Goal: Task Accomplishment & Management: Manage account settings

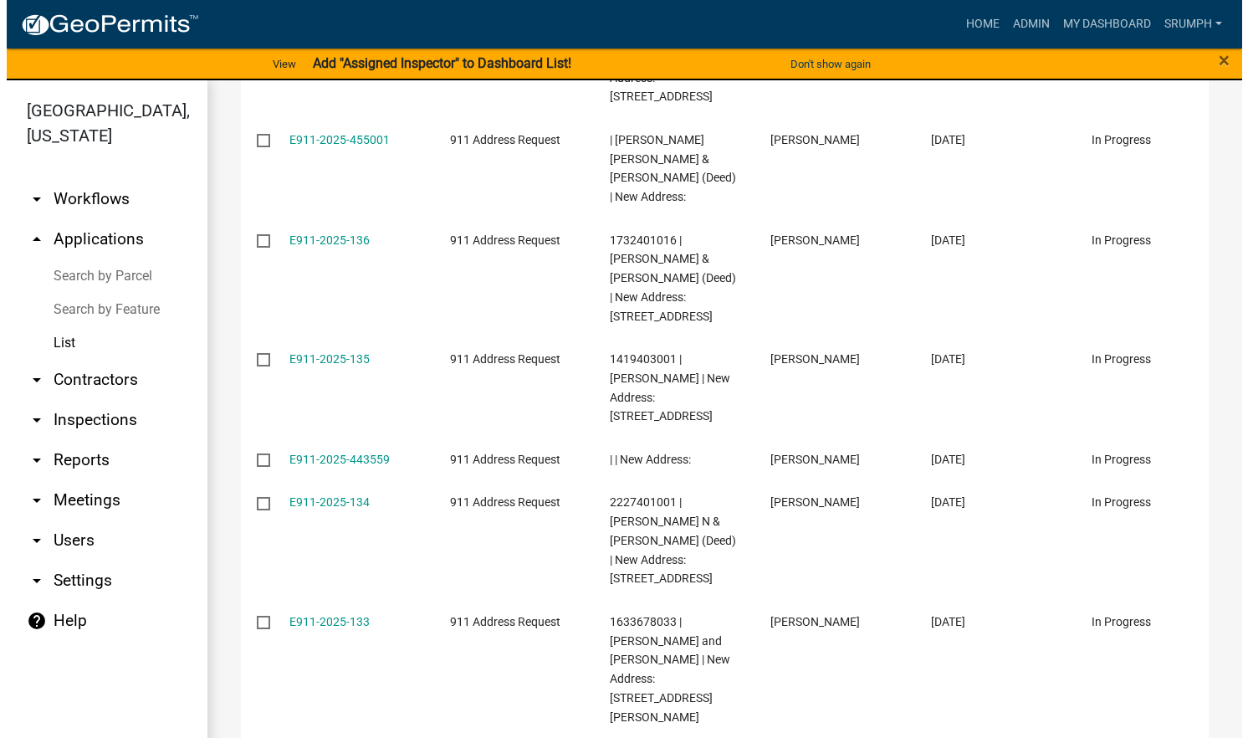
scroll to position [468, 0]
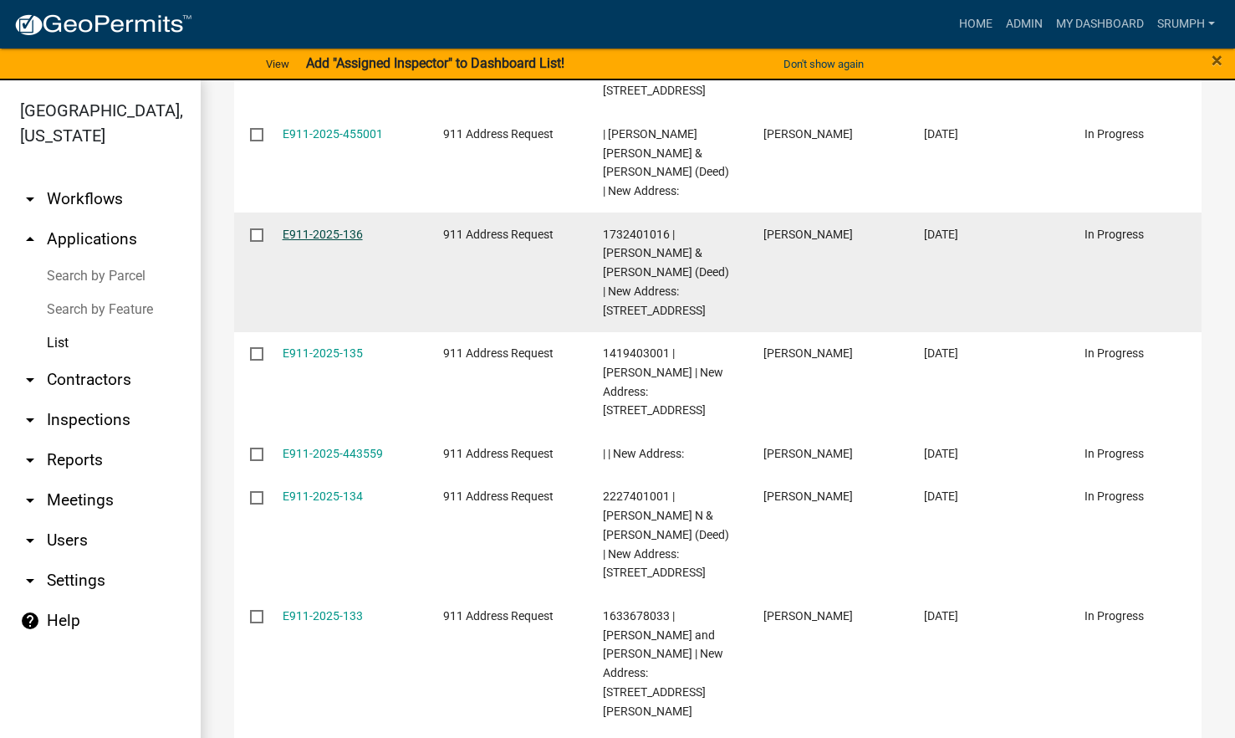
click at [328, 233] on link "E911-2025-136" at bounding box center [323, 233] width 80 height 13
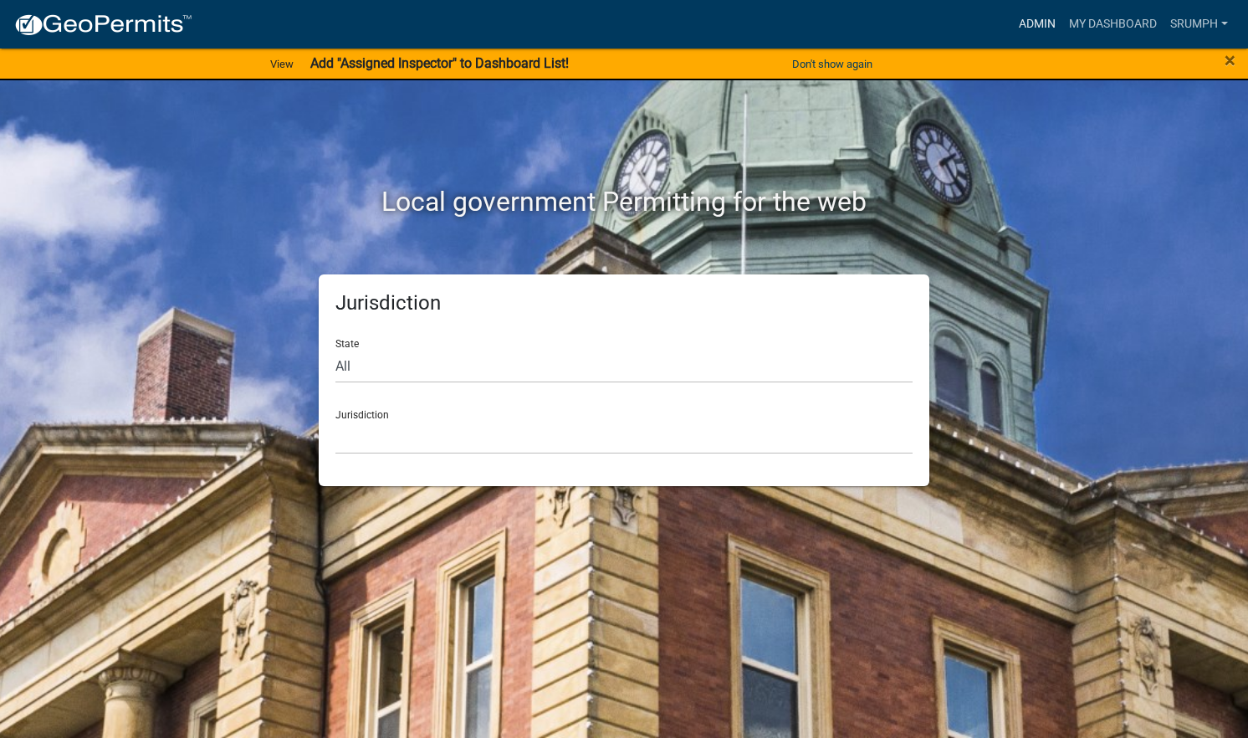
click at [1030, 26] on link "Admin" at bounding box center [1037, 24] width 50 height 32
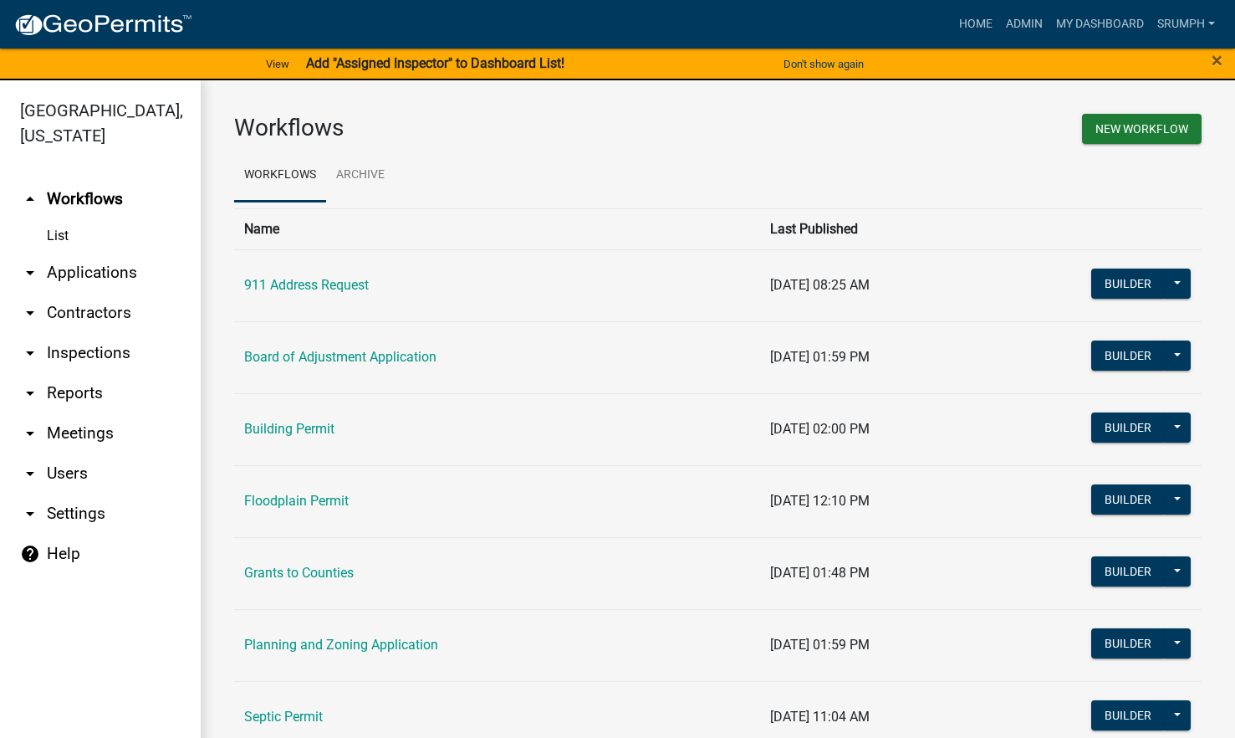
click at [86, 255] on link "arrow_drop_down Applications" at bounding box center [100, 273] width 201 height 40
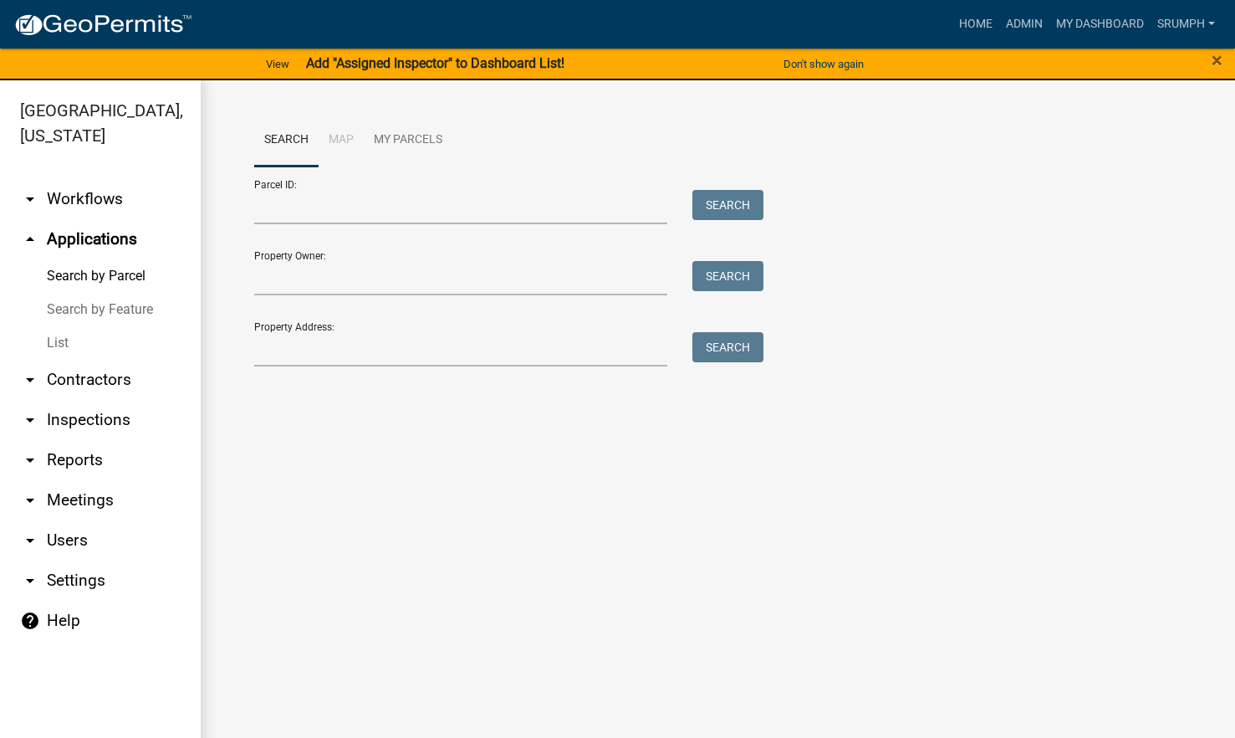
click at [55, 326] on link "List" at bounding box center [100, 342] width 201 height 33
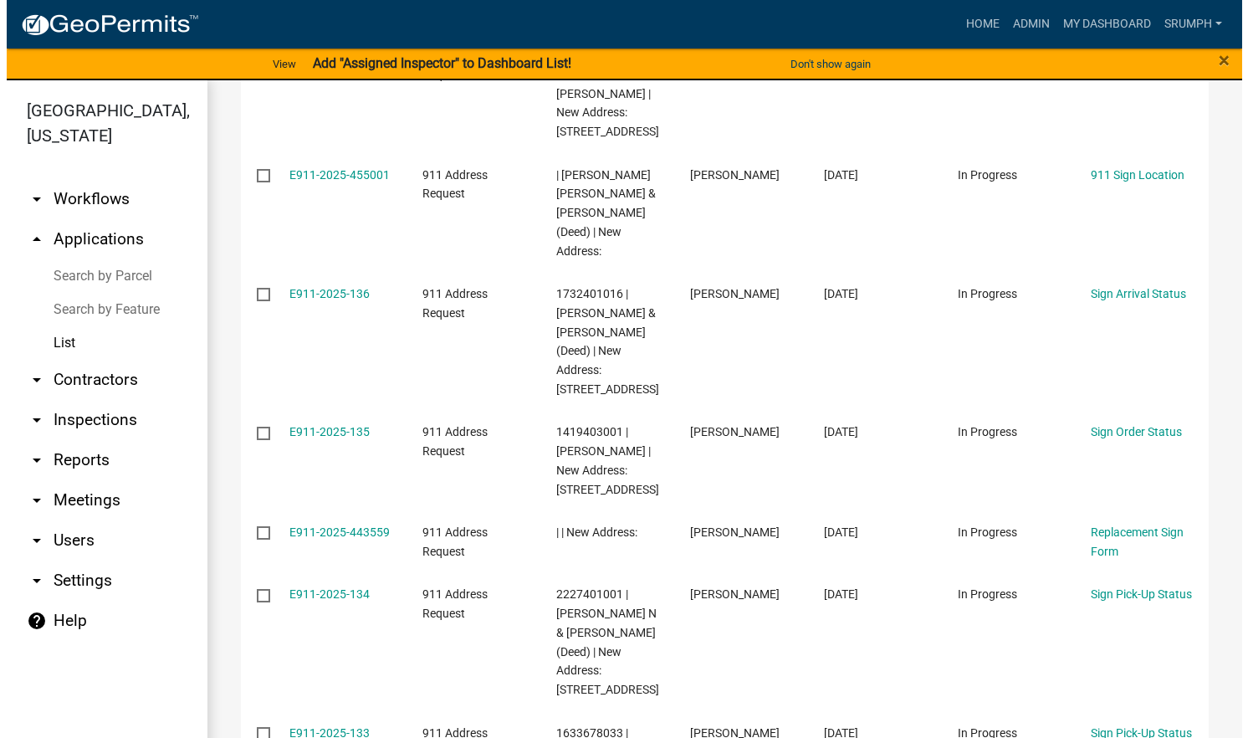
scroll to position [536, 0]
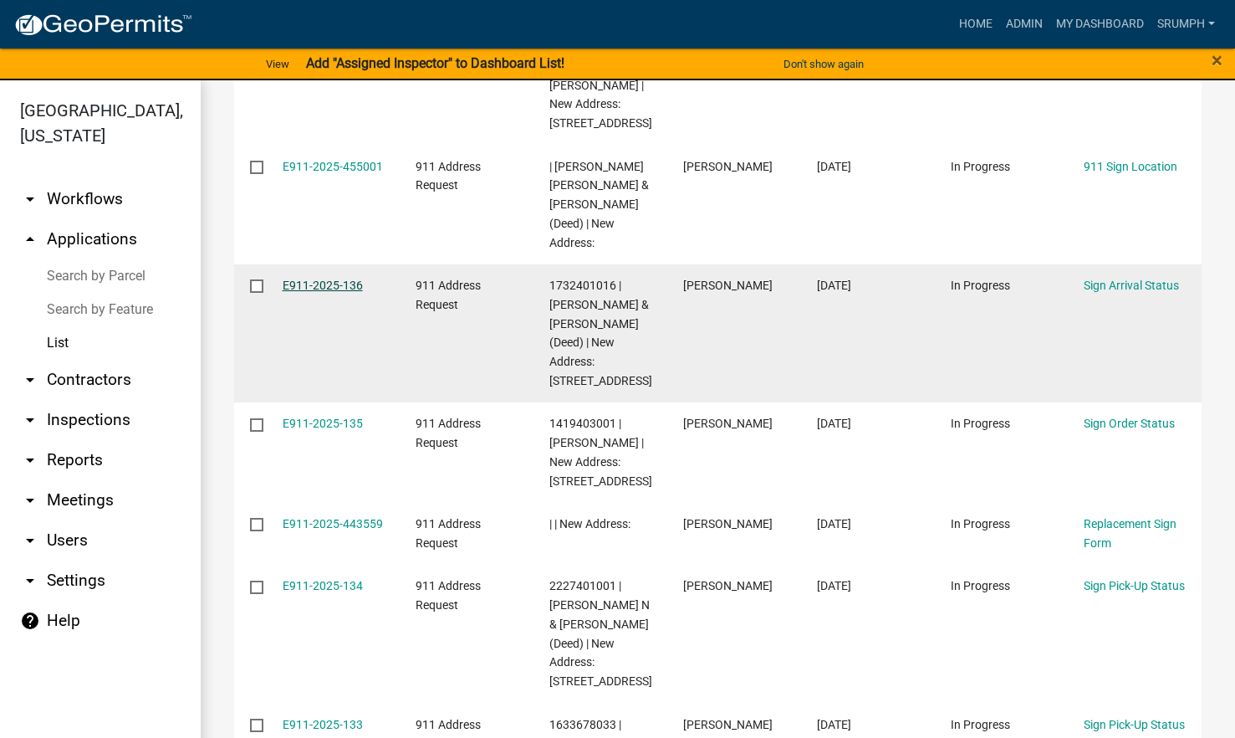
click at [339, 292] on link "E911-2025-136" at bounding box center [323, 285] width 80 height 13
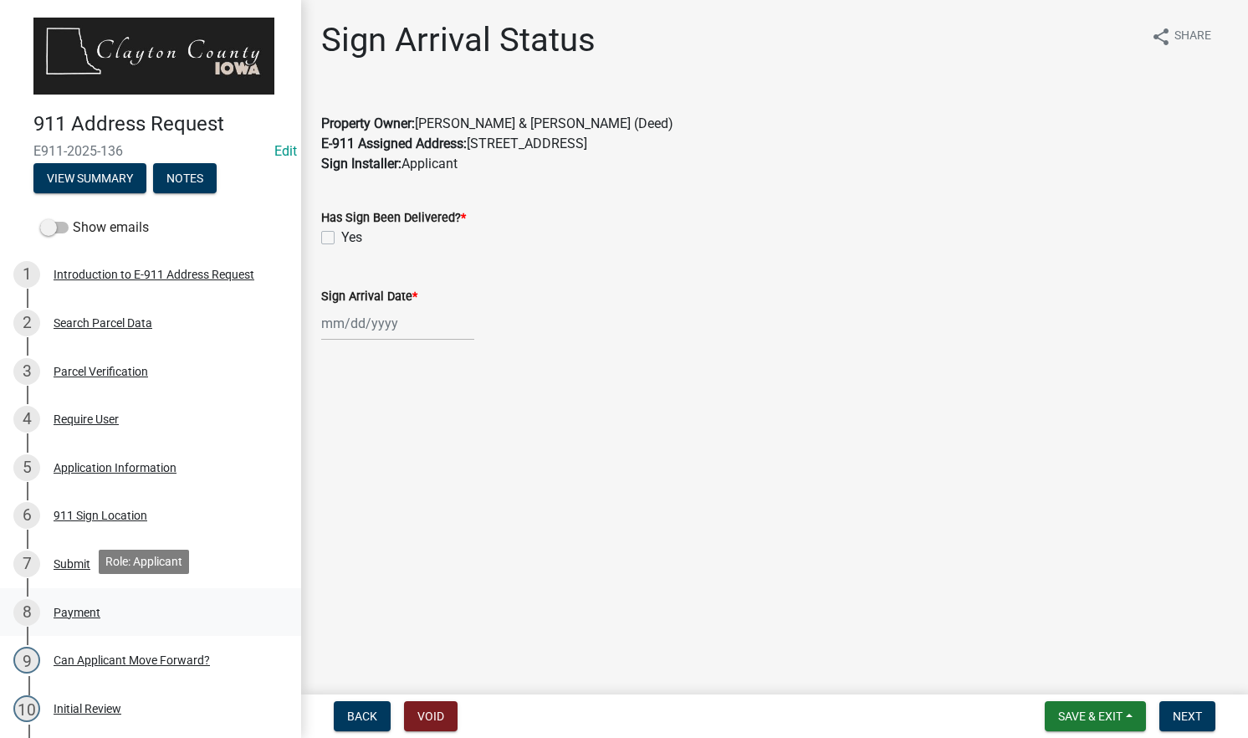
click at [112, 601] on div "8 Payment" at bounding box center [143, 612] width 261 height 27
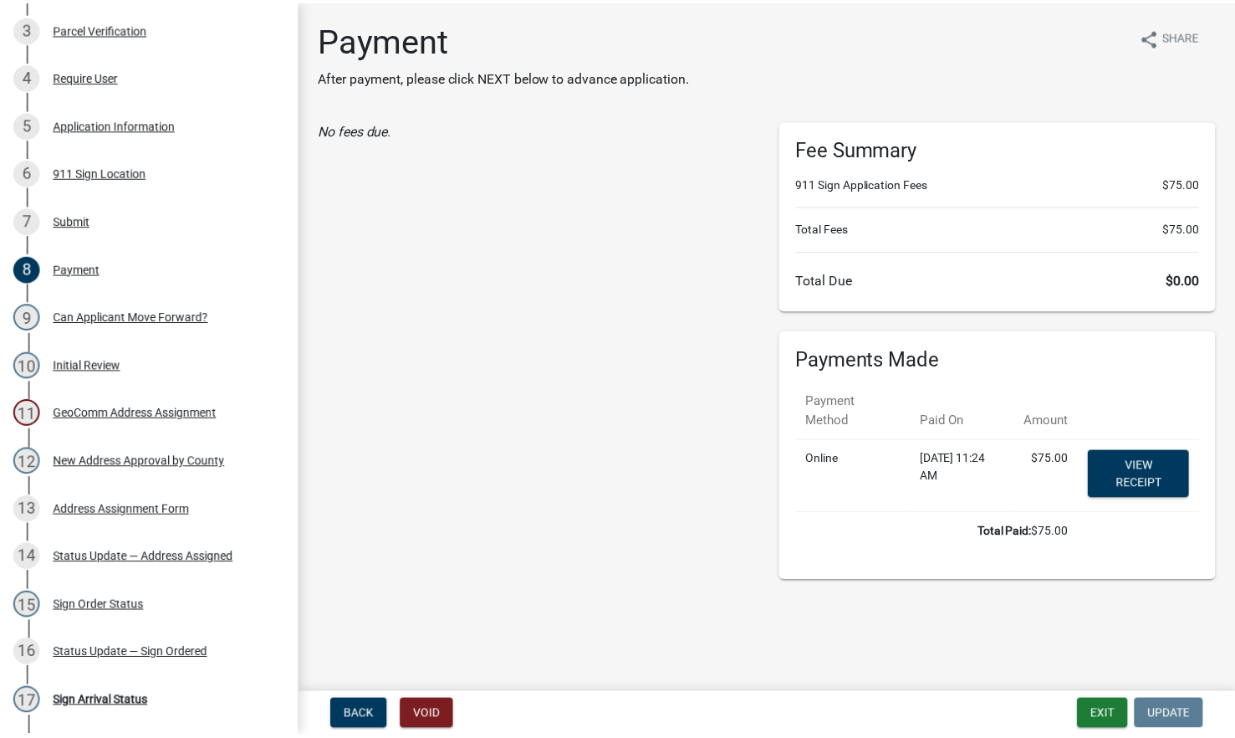
scroll to position [382, 0]
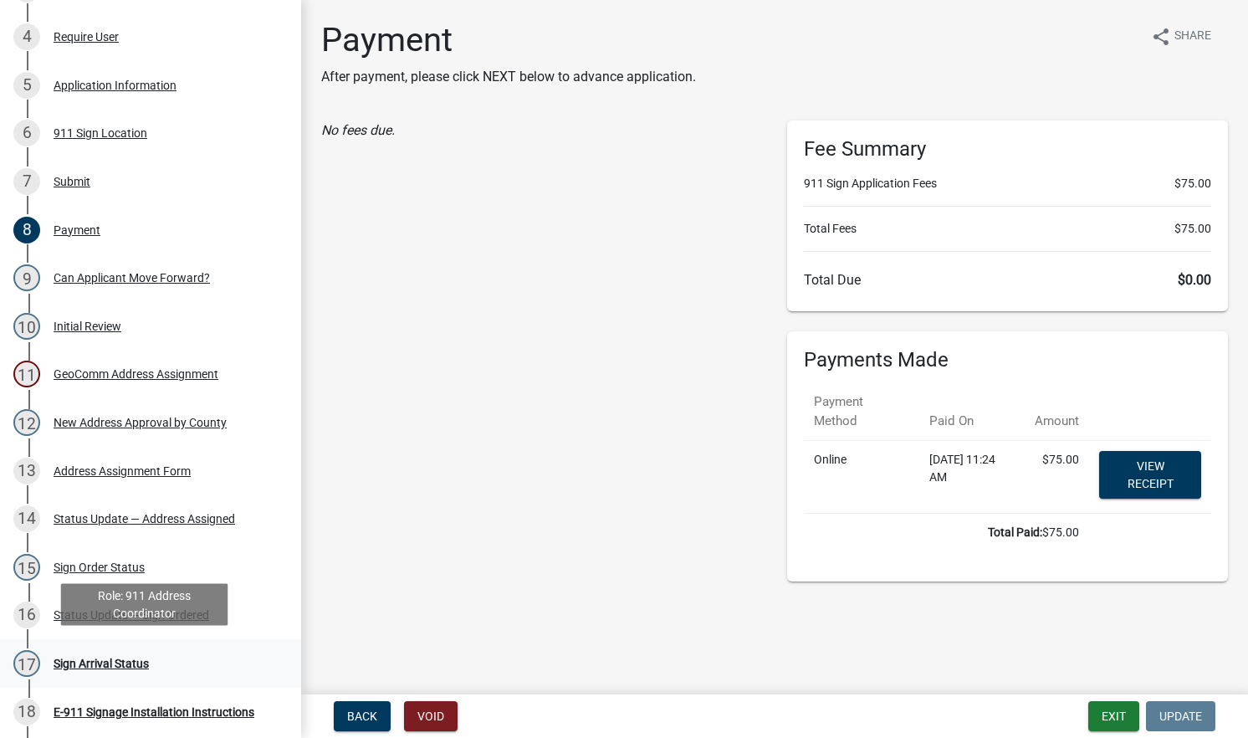
click at [152, 652] on div "17 Sign Arrival Status" at bounding box center [143, 663] width 261 height 27
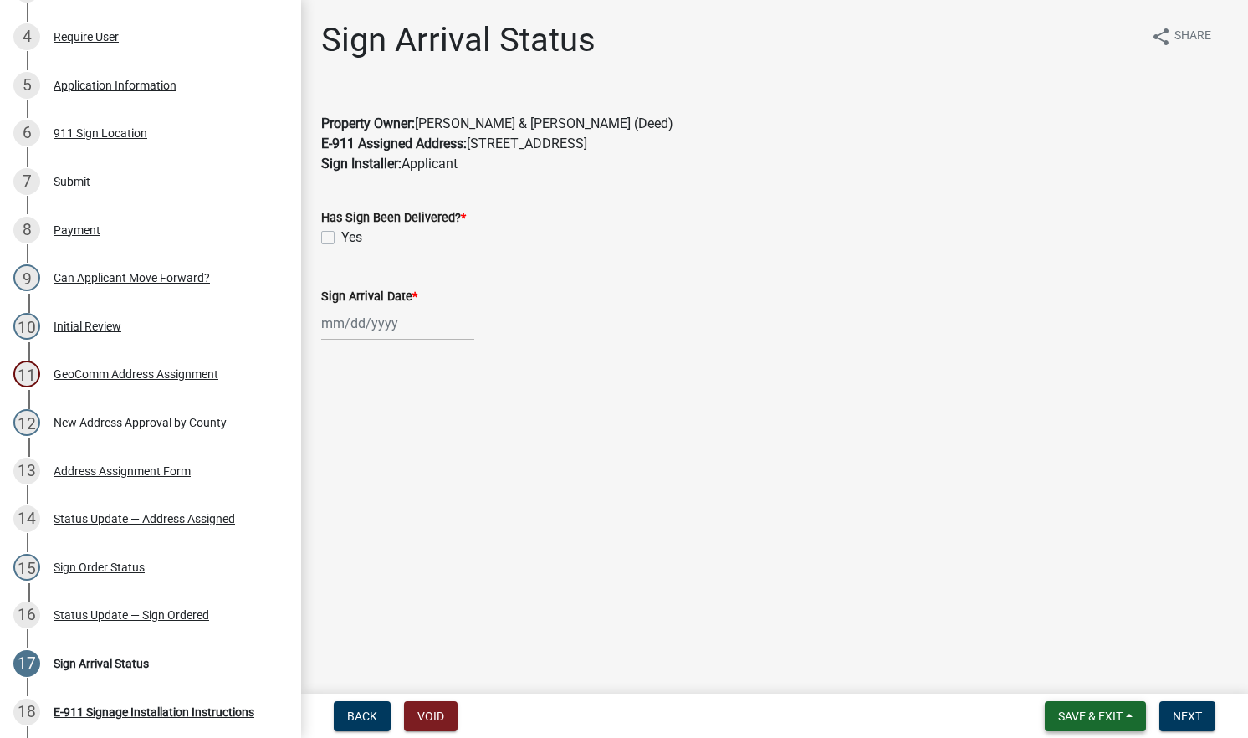
click at [1071, 711] on span "Save & Exit" at bounding box center [1090, 715] width 64 height 13
click at [1059, 679] on button "Save & Exit" at bounding box center [1079, 672] width 134 height 40
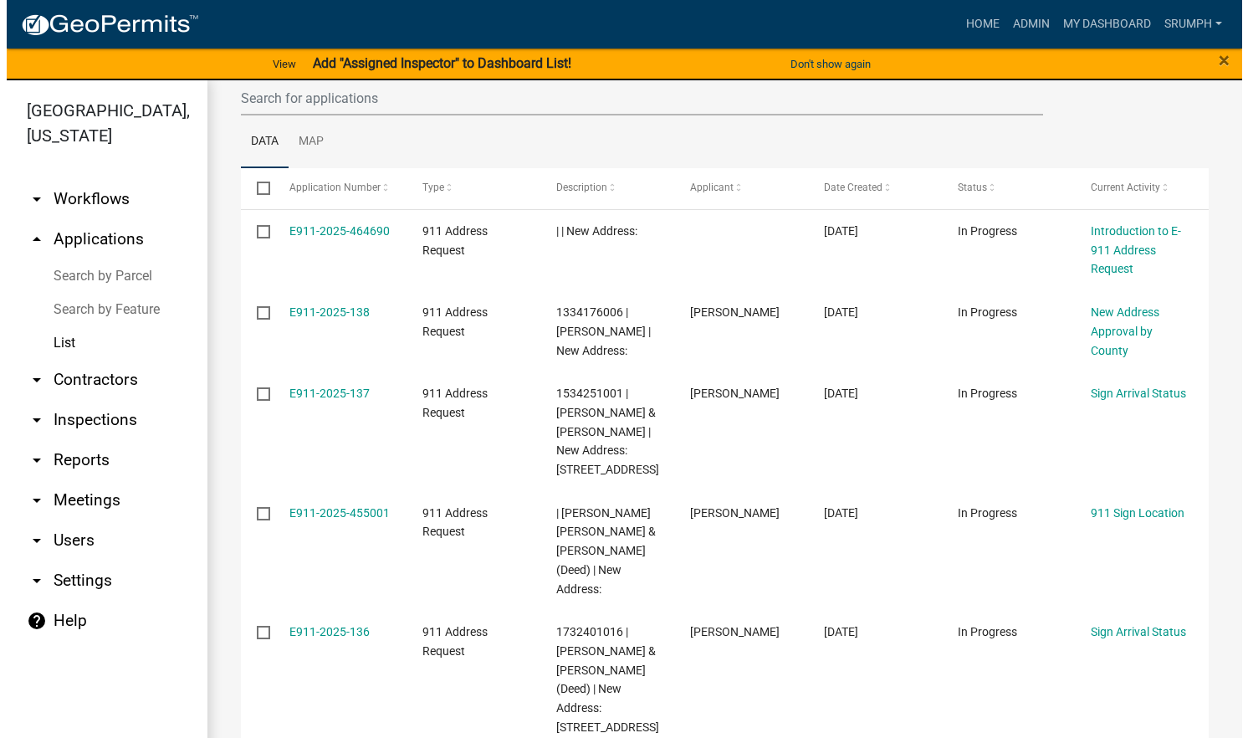
scroll to position [185, 0]
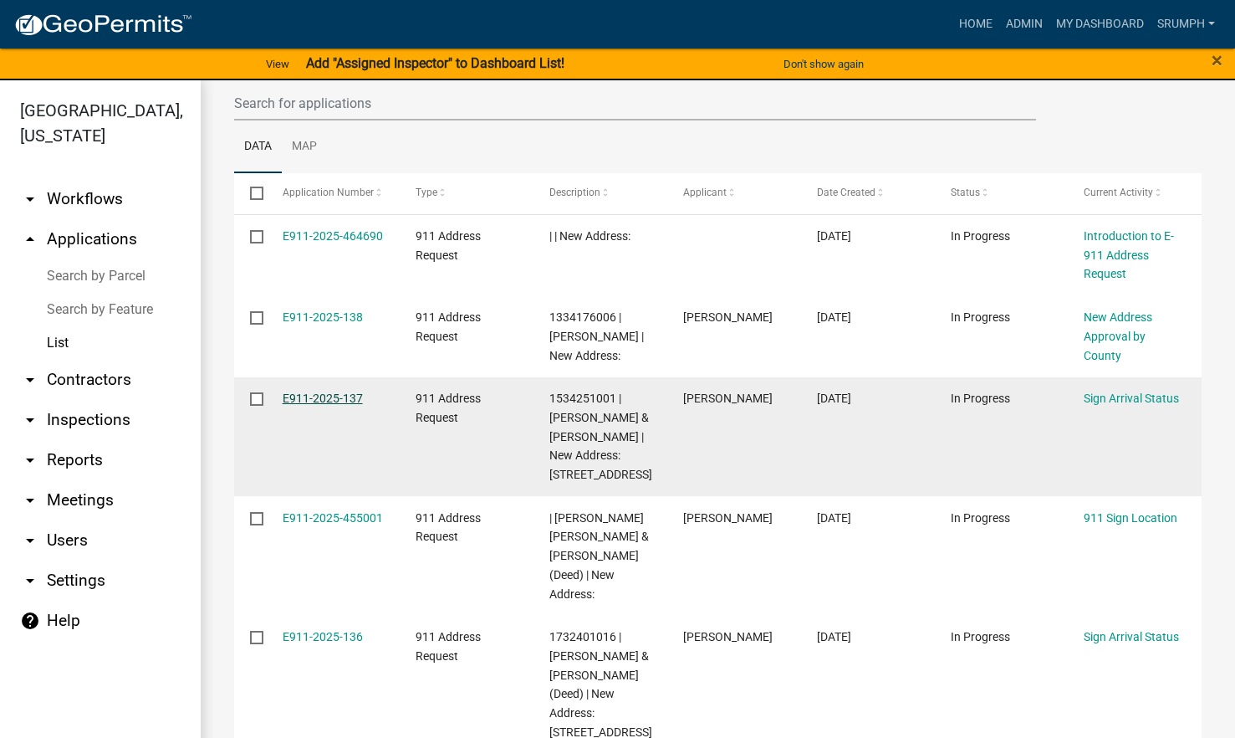
click at [319, 400] on link "E911-2025-137" at bounding box center [323, 397] width 80 height 13
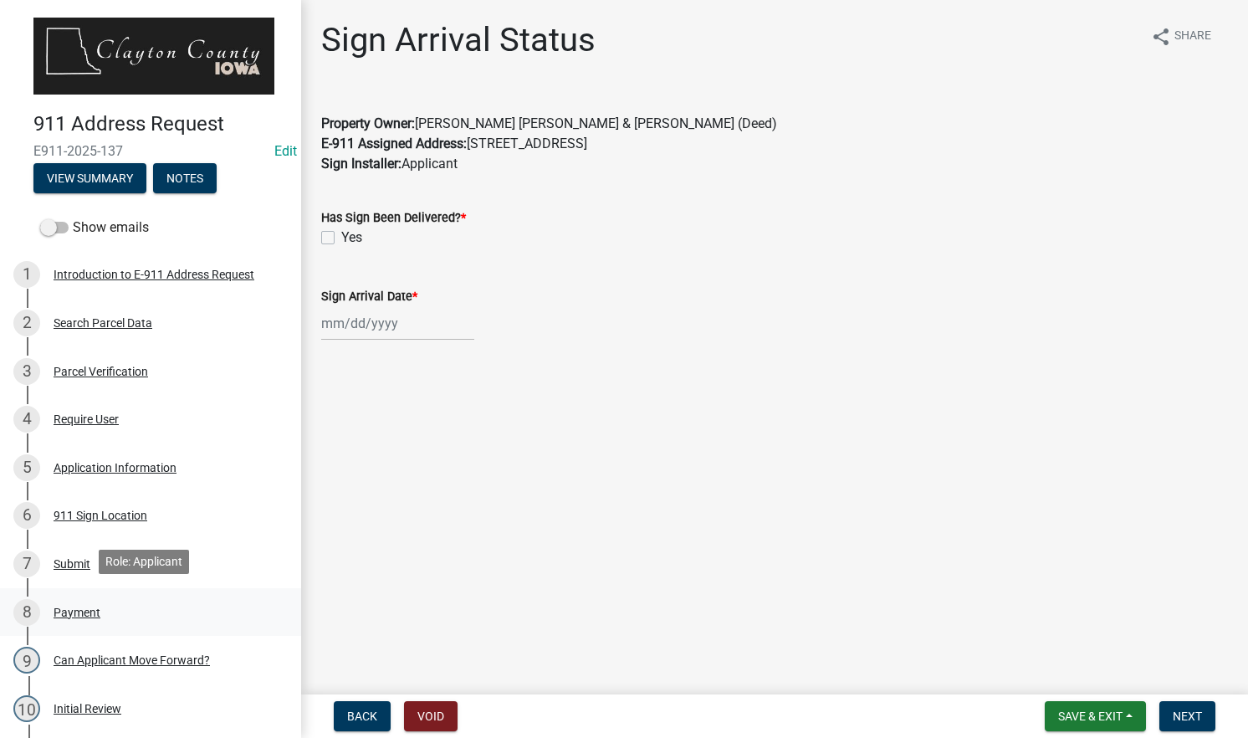
click at [120, 609] on div "8 Payment" at bounding box center [143, 612] width 261 height 27
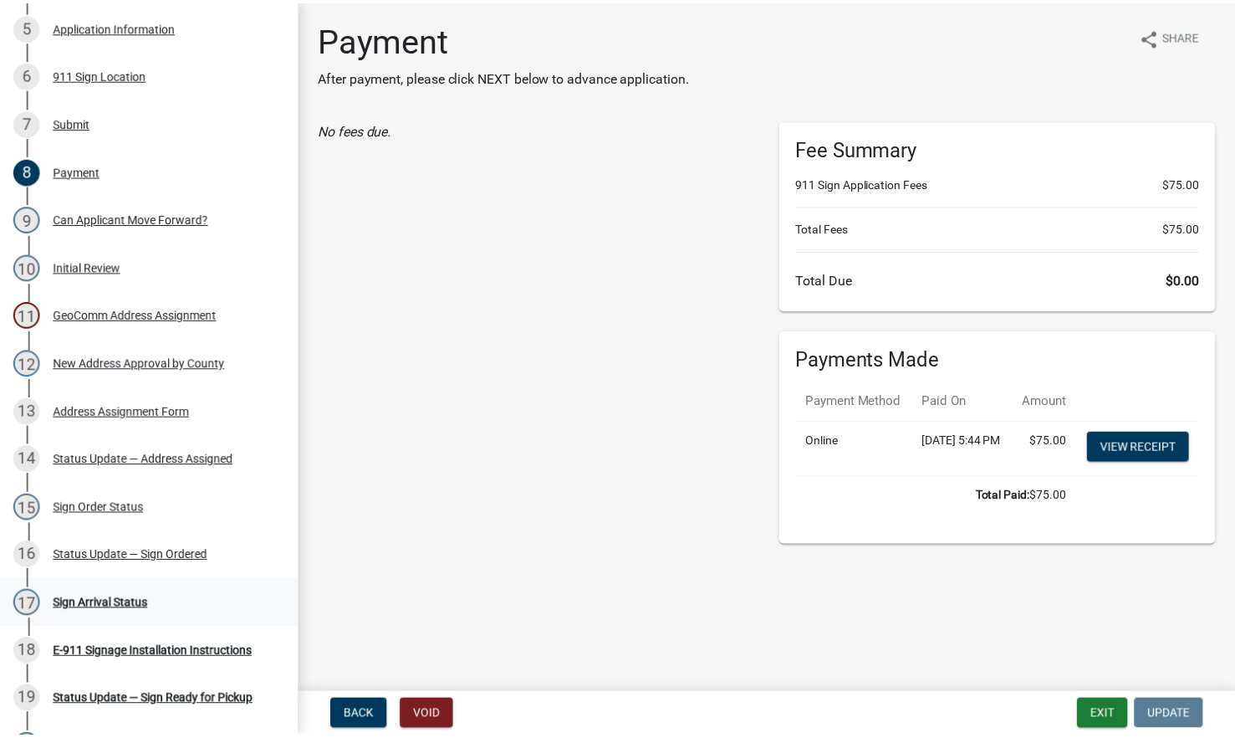
scroll to position [447, 0]
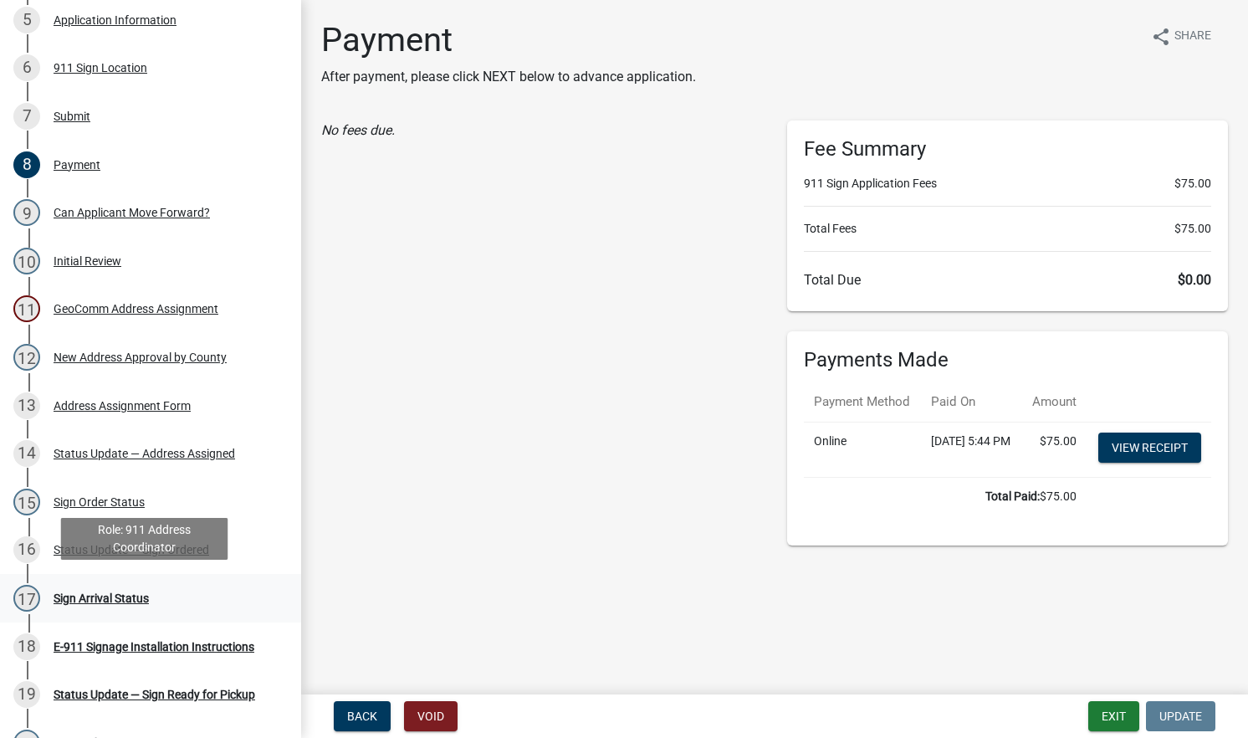
click at [201, 596] on div "17 Sign Arrival Status" at bounding box center [143, 598] width 261 height 27
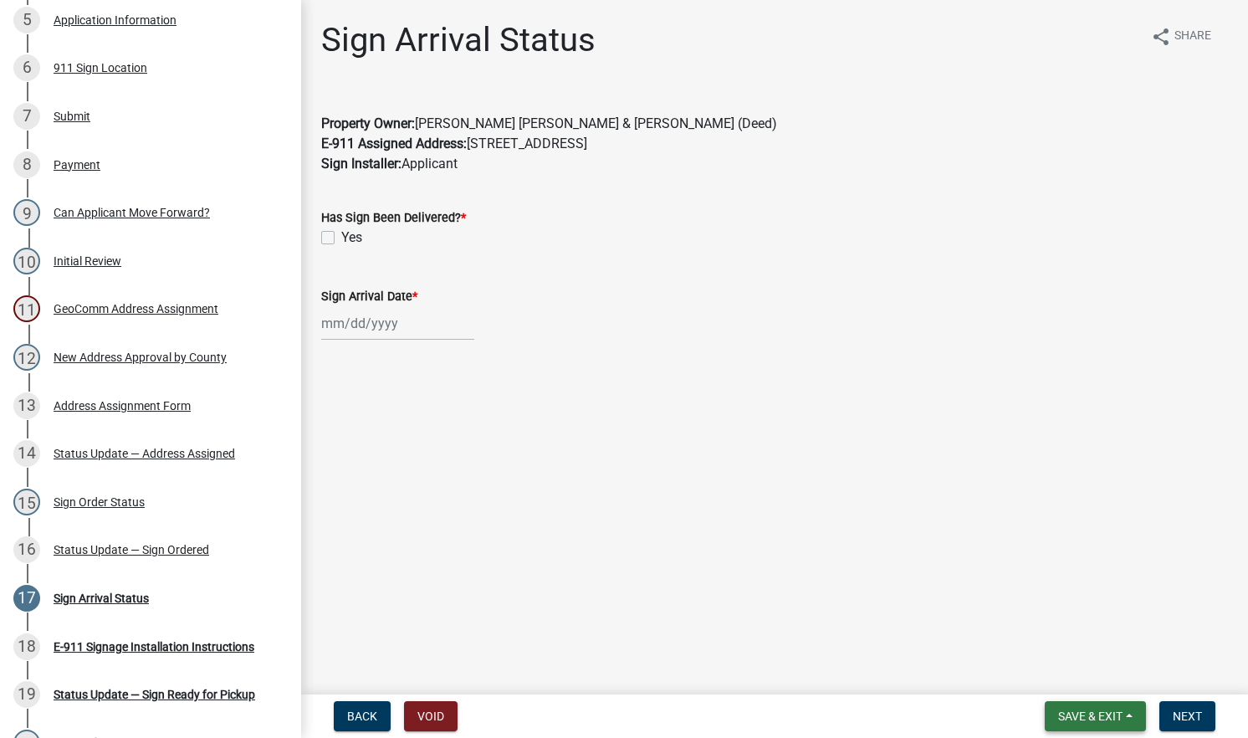
click at [1069, 718] on span "Save & Exit" at bounding box center [1090, 715] width 64 height 13
click at [1063, 676] on button "Save & Exit" at bounding box center [1079, 672] width 134 height 40
